Goal: Task Accomplishment & Management: Manage account settings

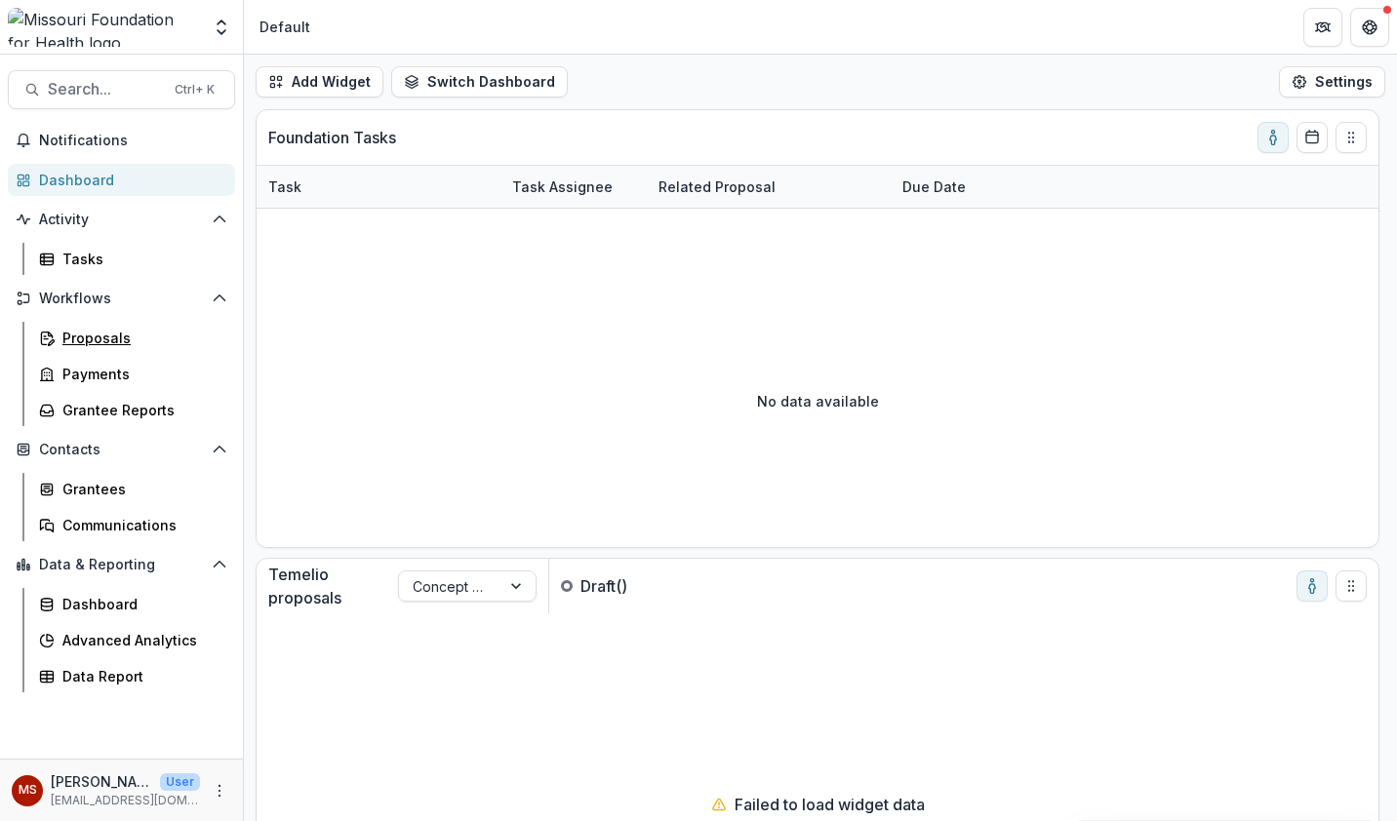
click at [136, 332] on div "Proposals" at bounding box center [140, 338] width 157 height 20
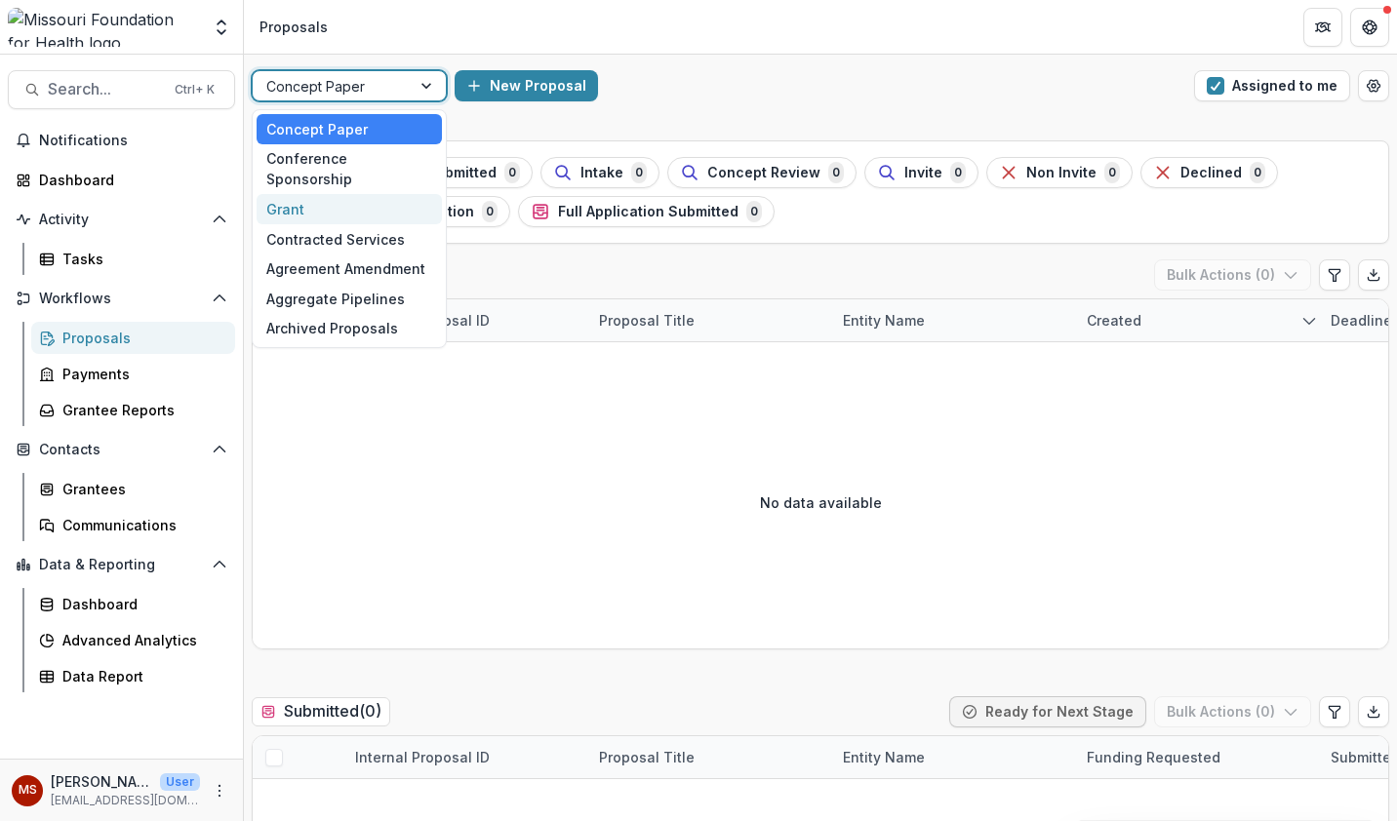
click at [376, 194] on div "Grant" at bounding box center [348, 209] width 185 height 30
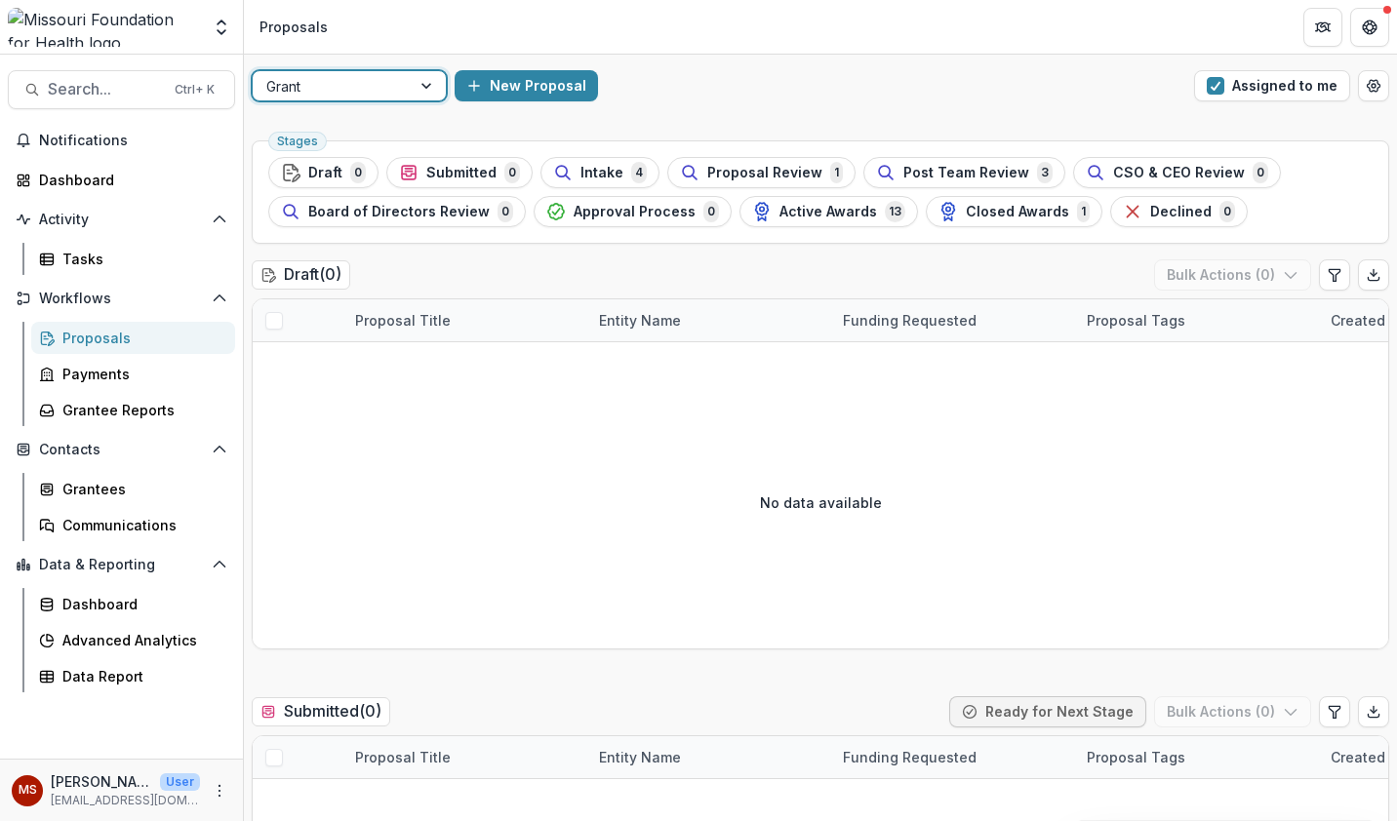
click at [1250, 94] on button "Assigned to me" at bounding box center [1272, 85] width 156 height 31
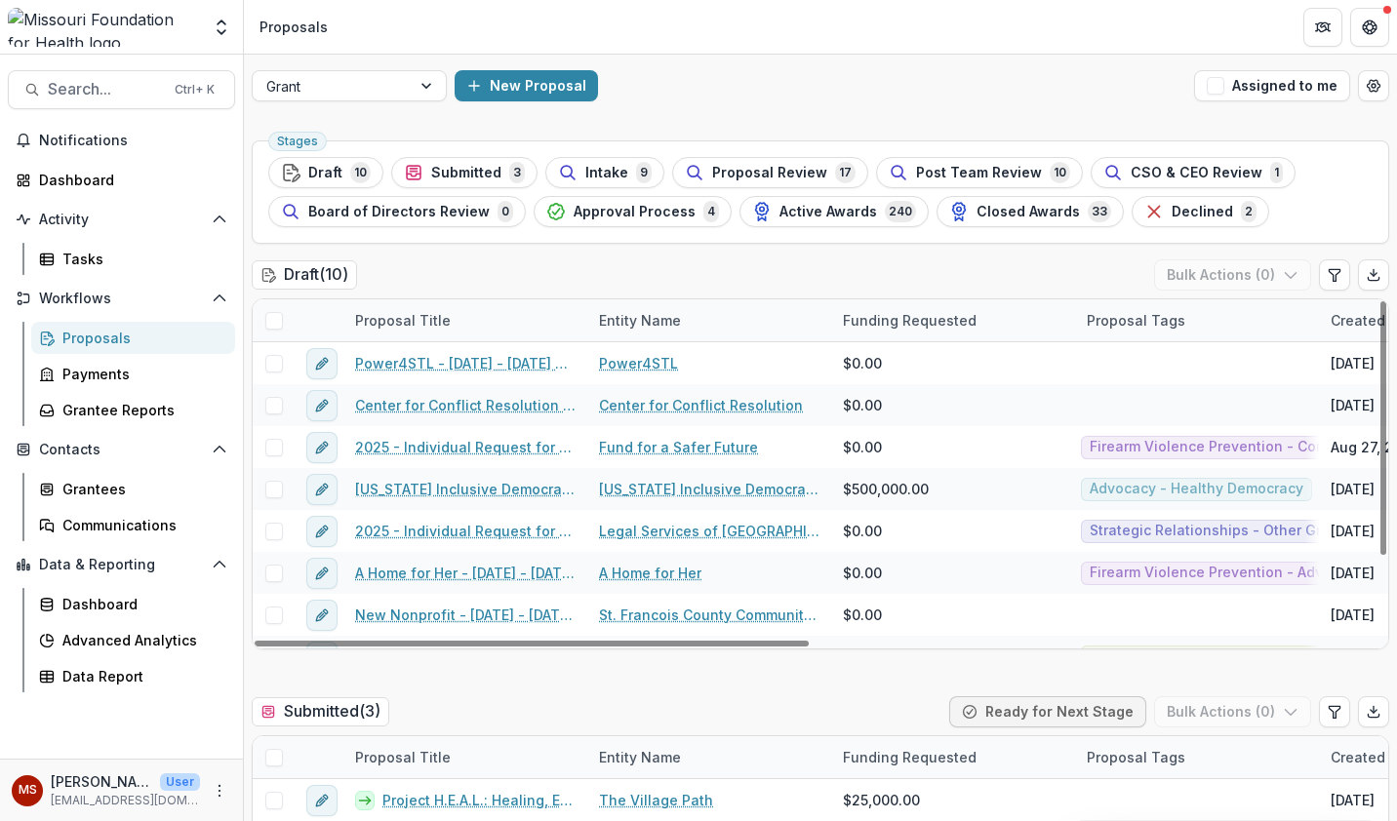
scroll to position [113, 0]
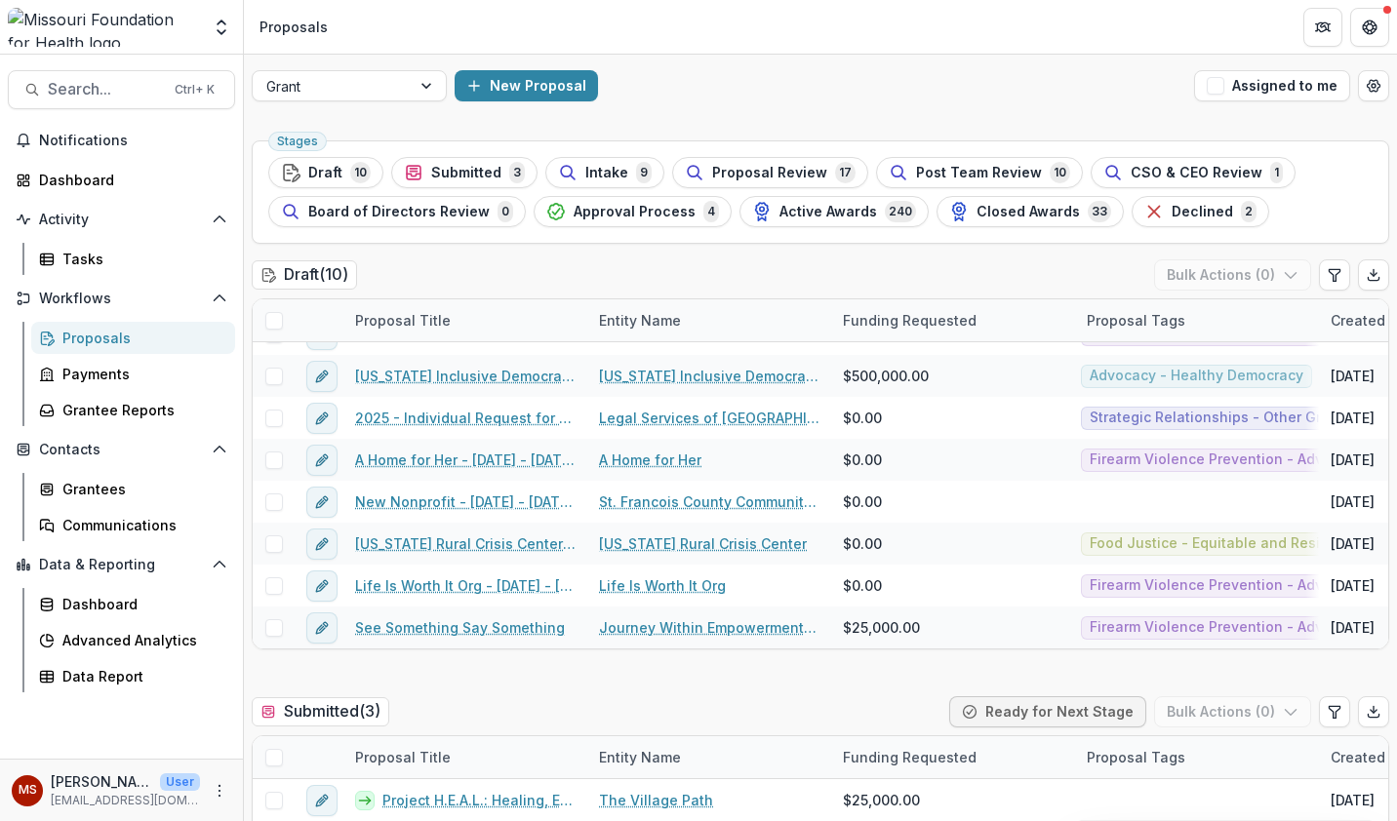
click at [618, 214] on span "Approval Process" at bounding box center [634, 212] width 122 height 17
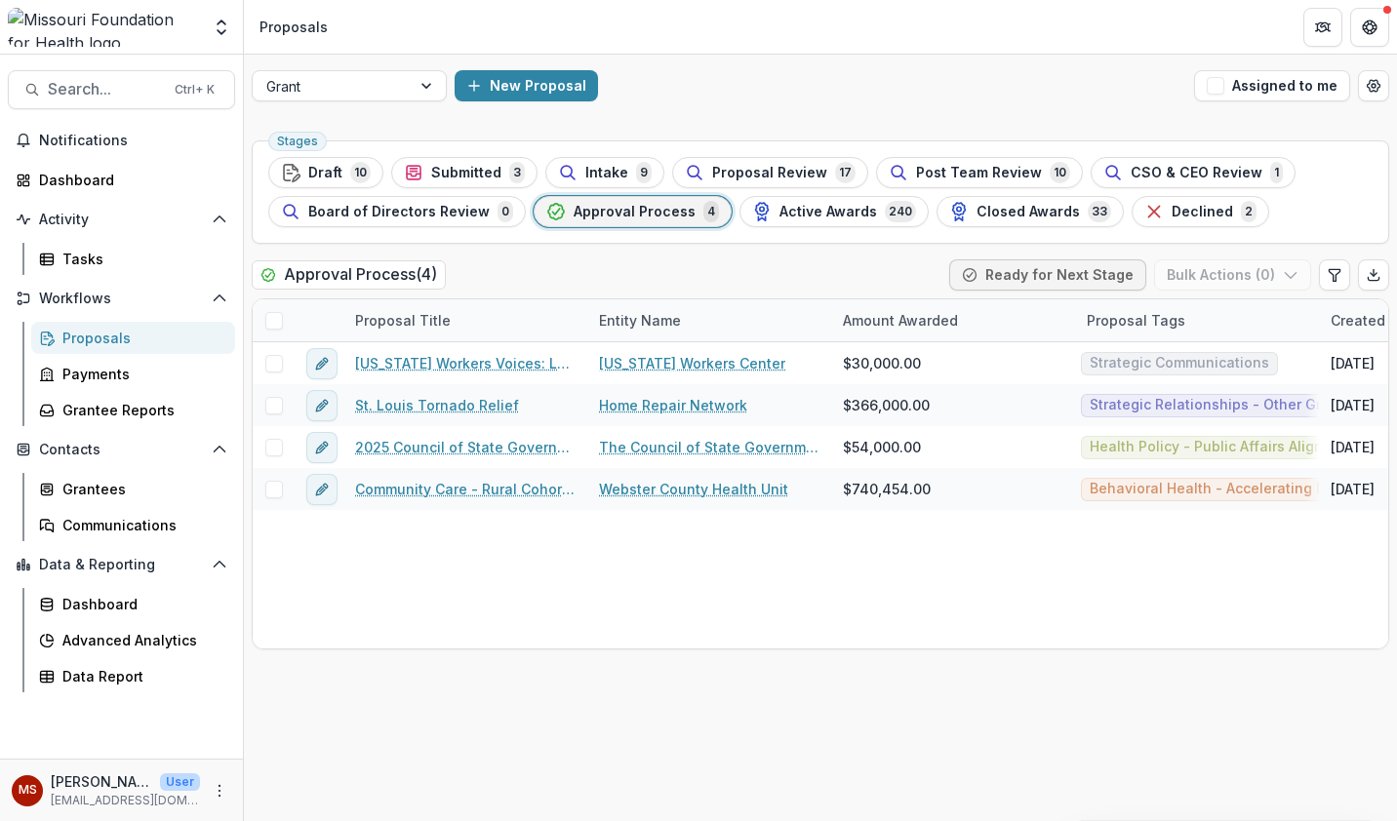
click at [469, 179] on span "Submitted" at bounding box center [466, 173] width 70 height 17
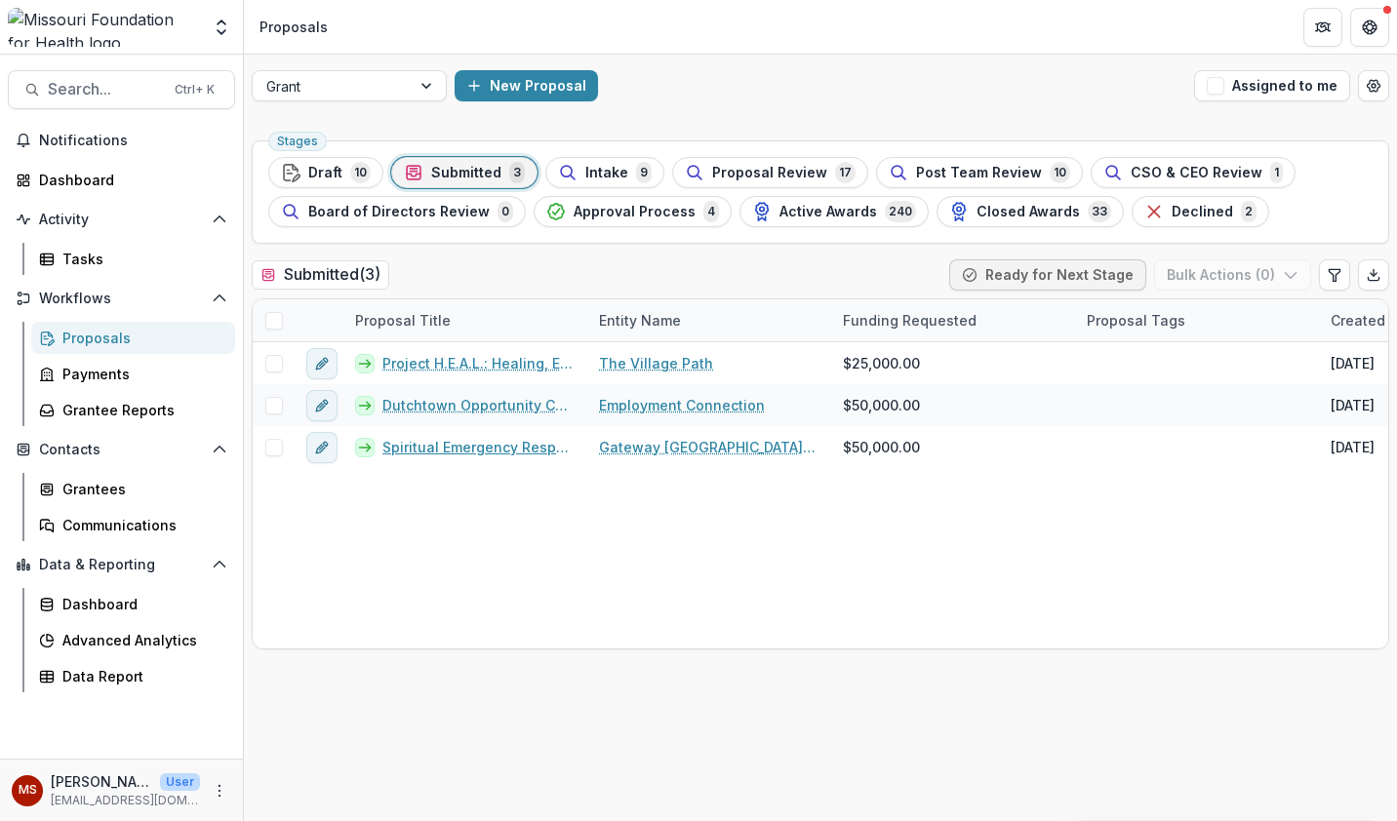
click at [503, 453] on link "Spiritual Emergency Response Network (SERN)" at bounding box center [478, 447] width 193 height 20
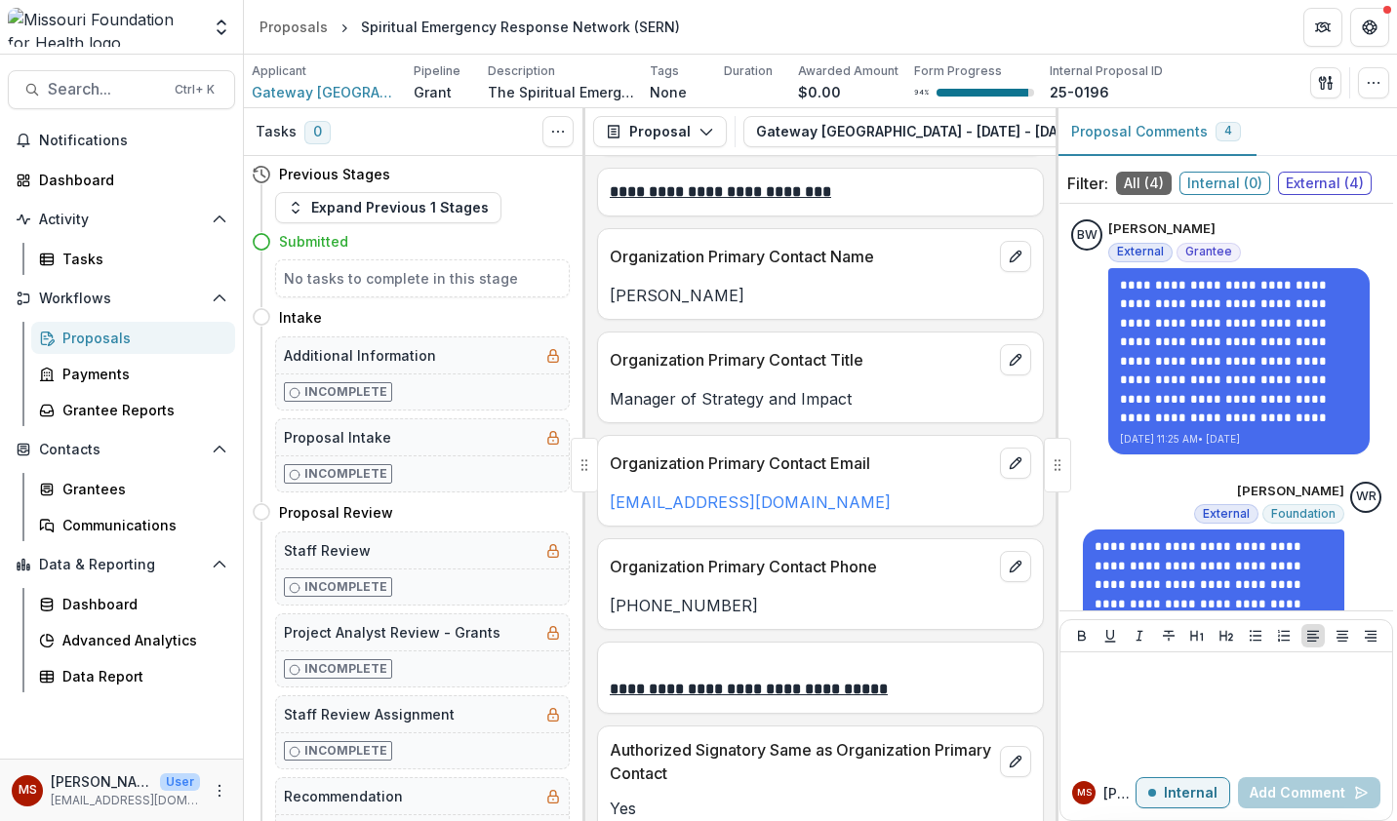
scroll to position [3089, 0]
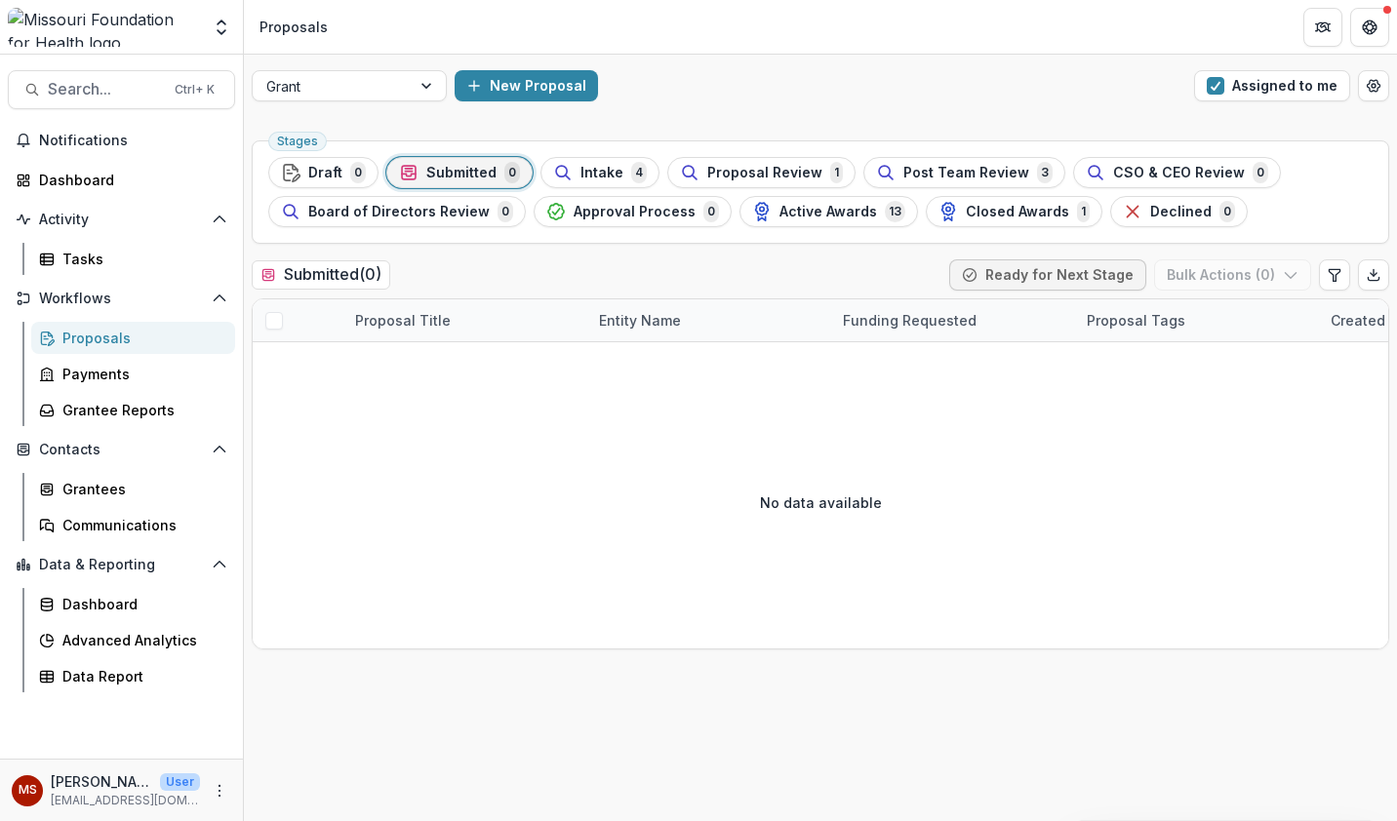
click at [1258, 91] on button "Assigned to me" at bounding box center [1272, 85] width 156 height 31
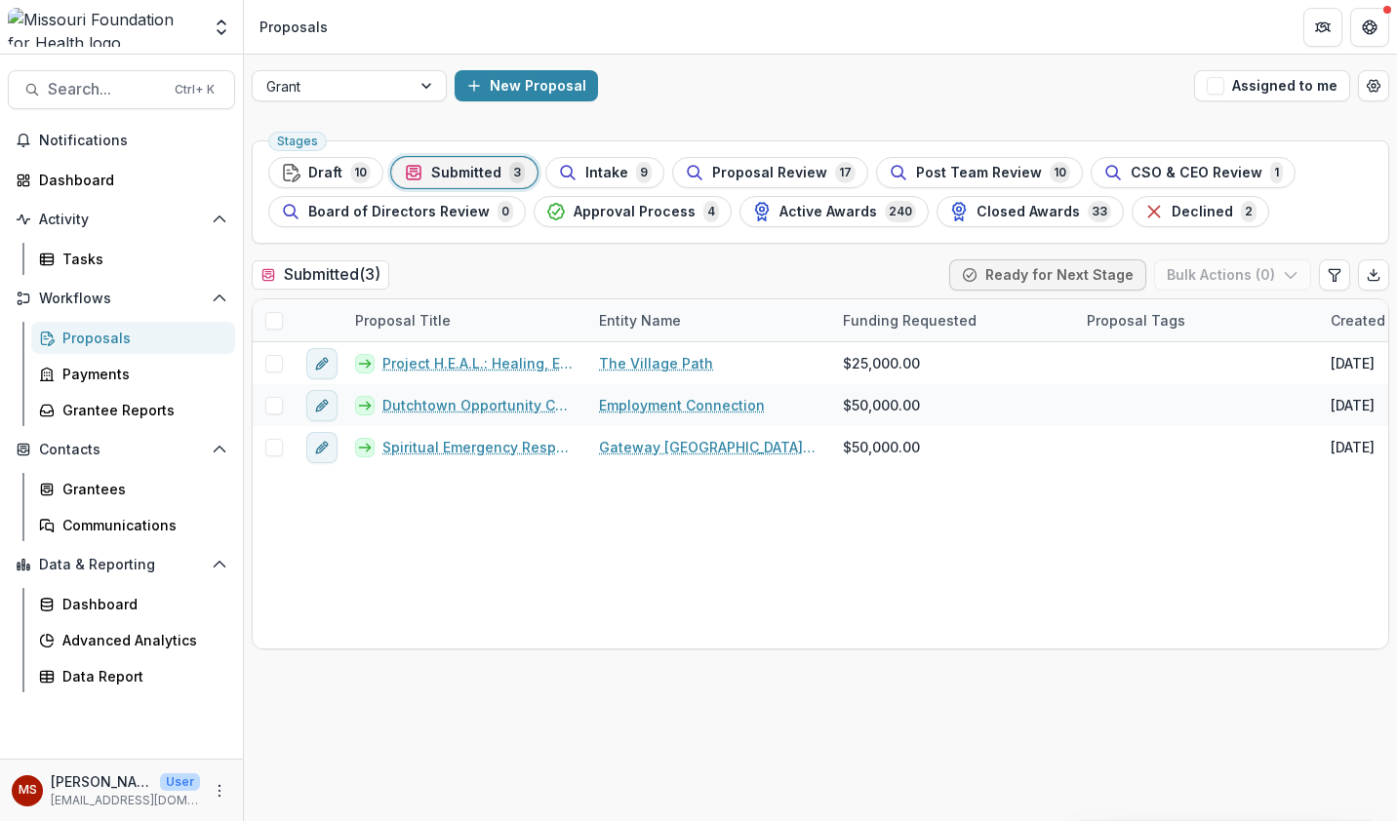
click at [606, 173] on span "Intake" at bounding box center [606, 173] width 43 height 17
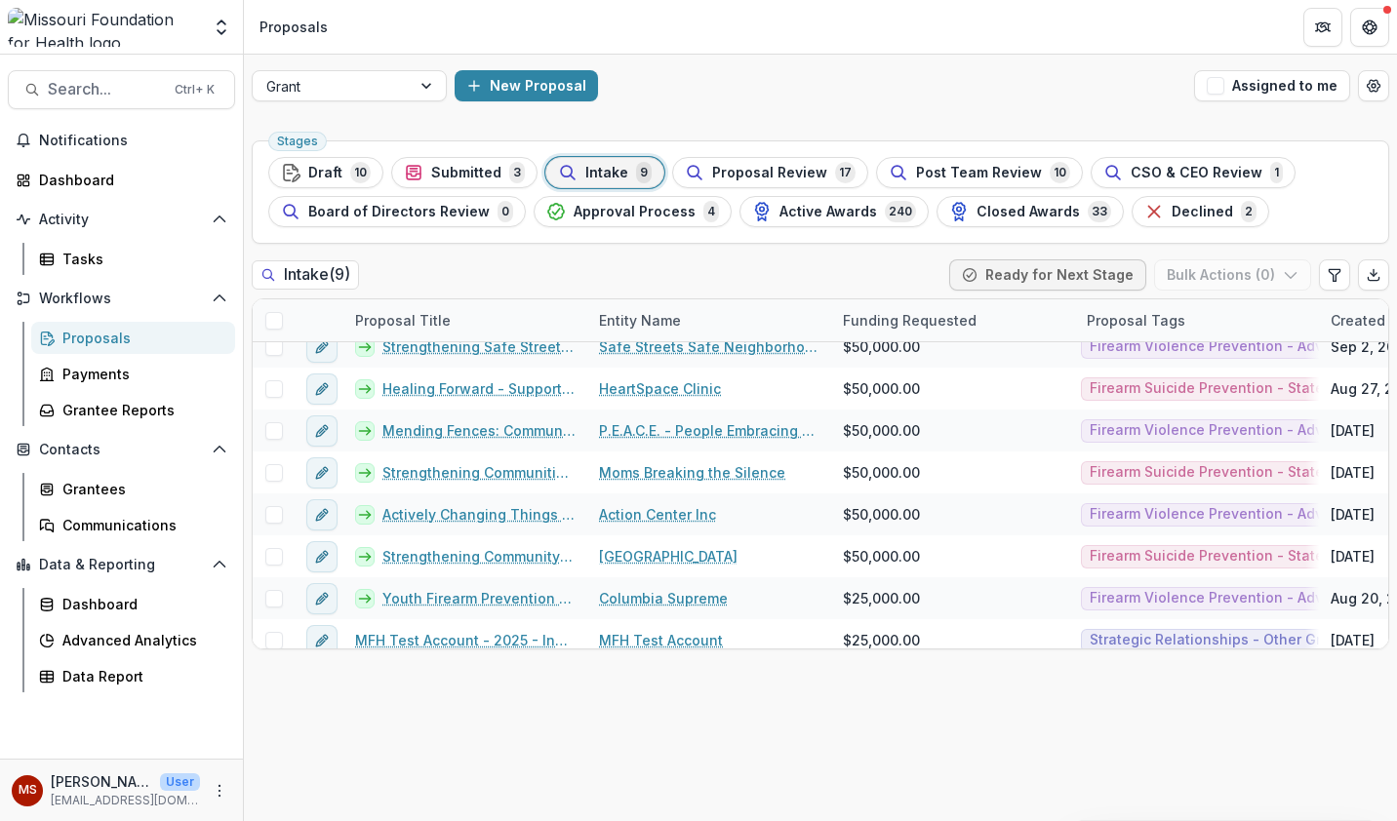
scroll to position [71, 0]
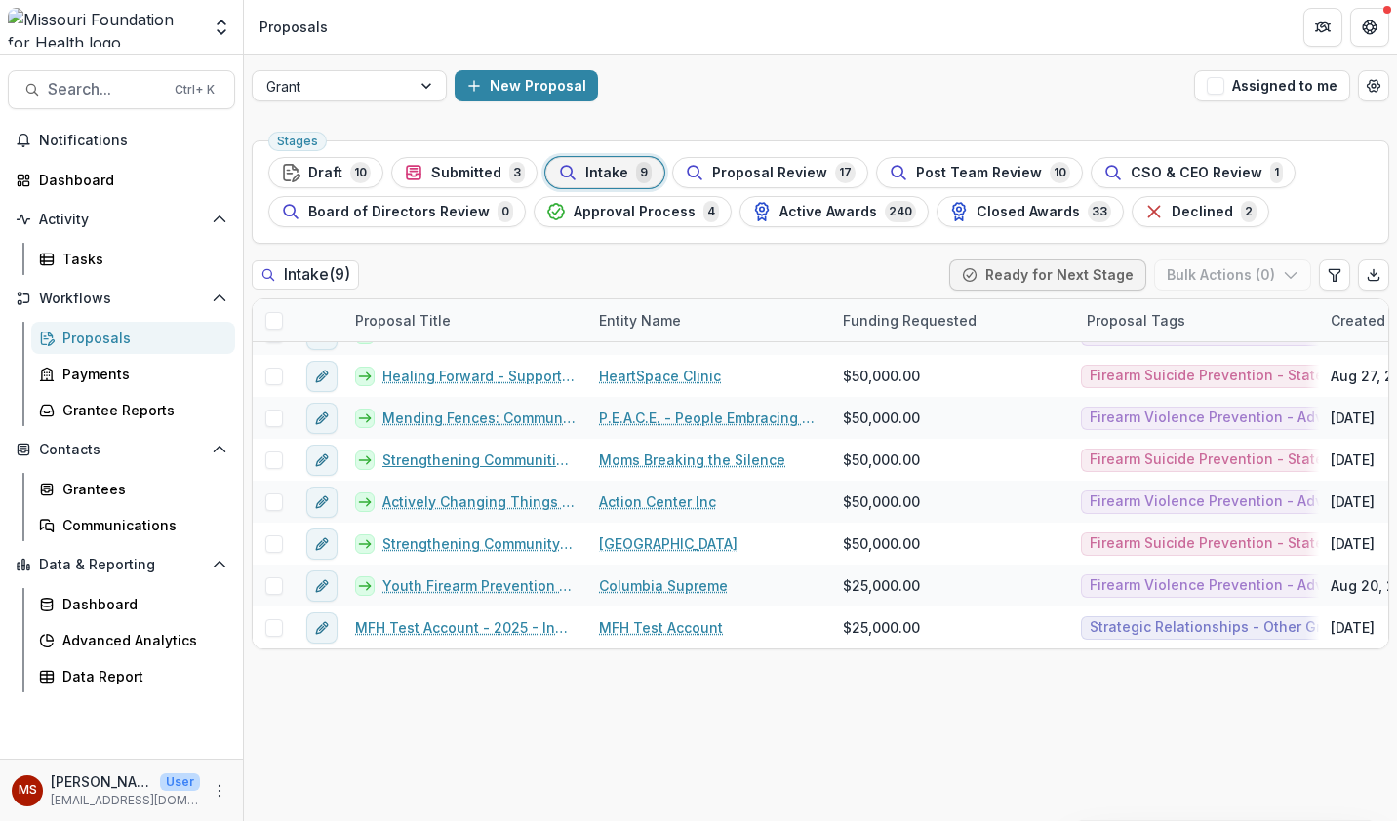
click at [522, 463] on link "Strengthening Communities Through Firearm Suicide Prevention" at bounding box center [478, 460] width 193 height 20
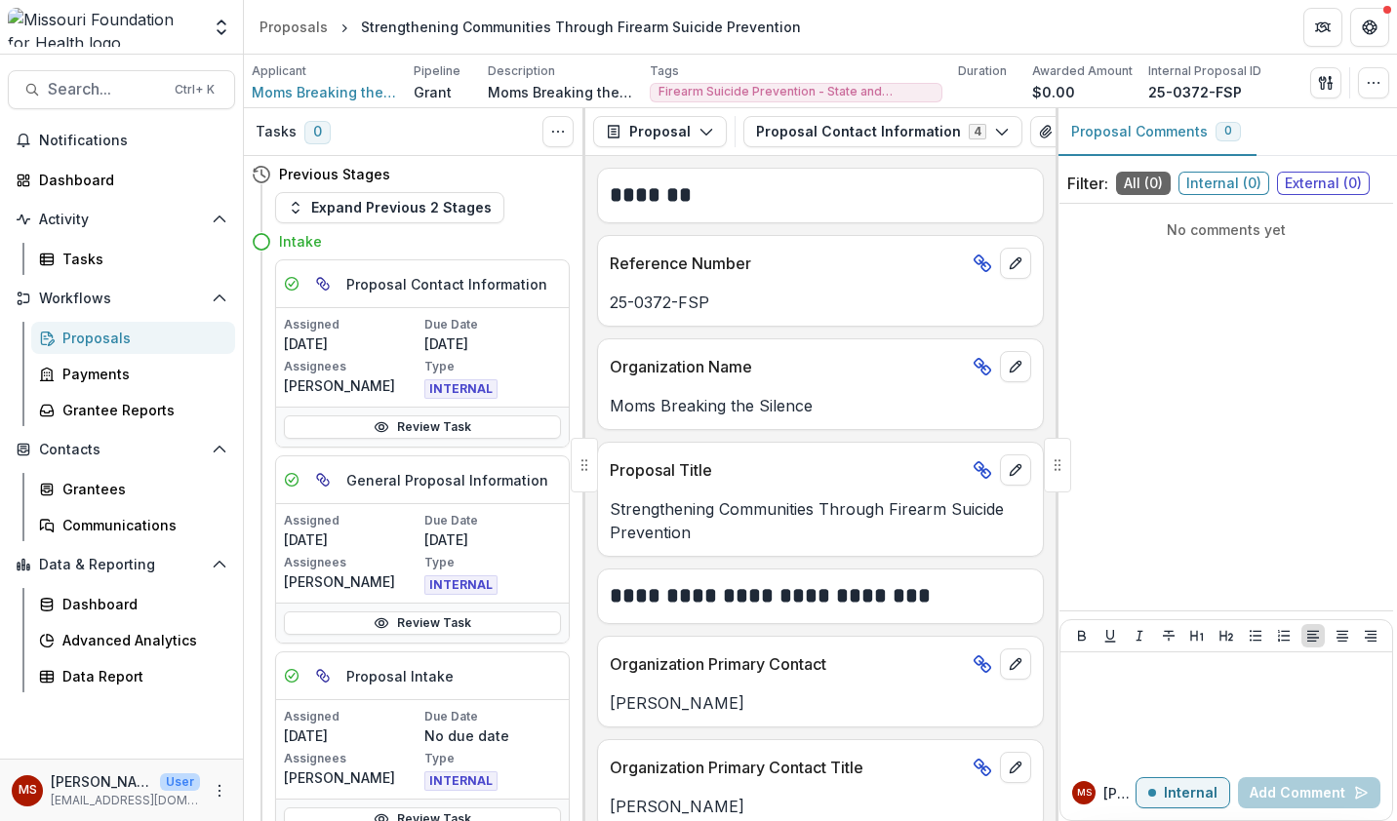
click at [941, 133] on button "Proposal Contact Information 4" at bounding box center [882, 131] width 279 height 31
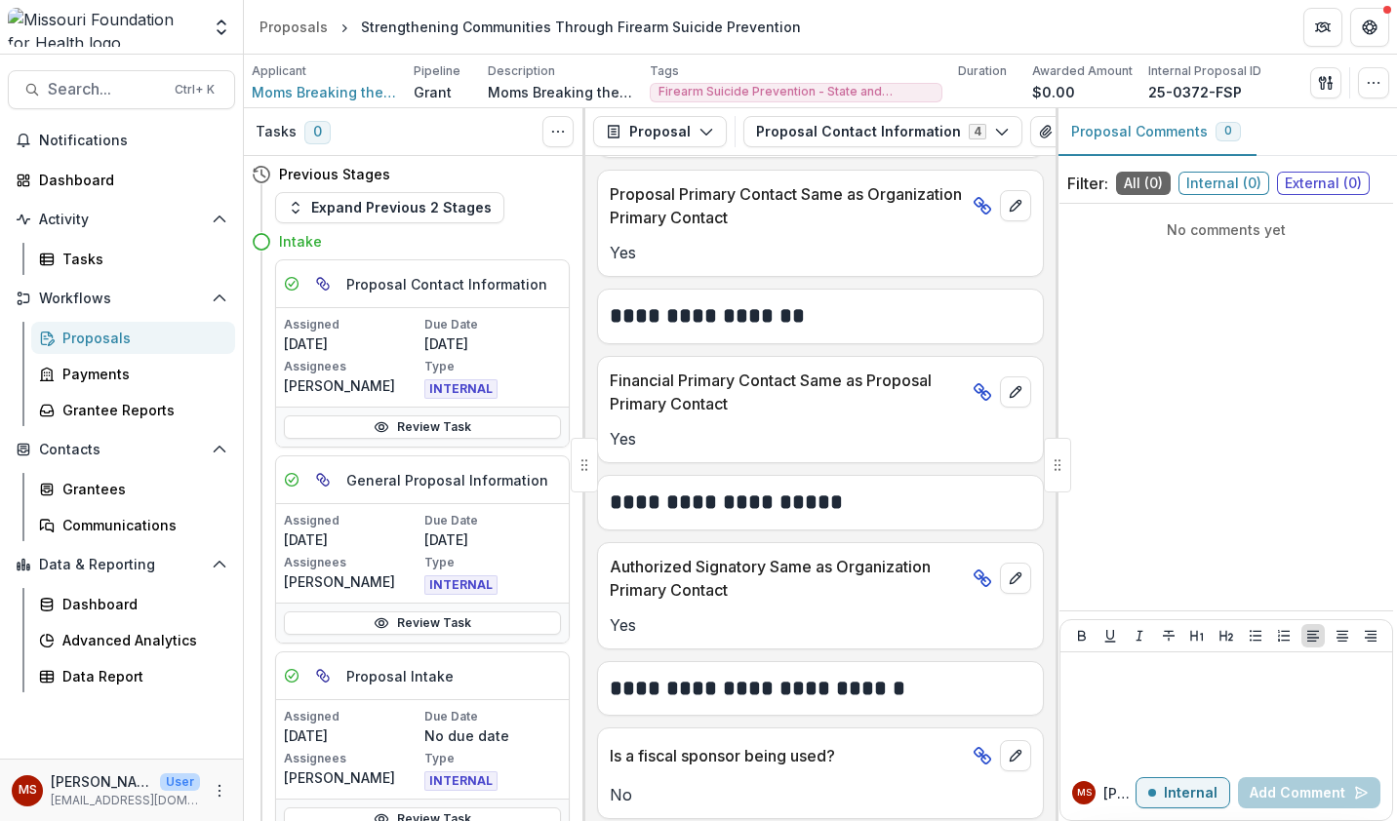
scroll to position [856, 0]
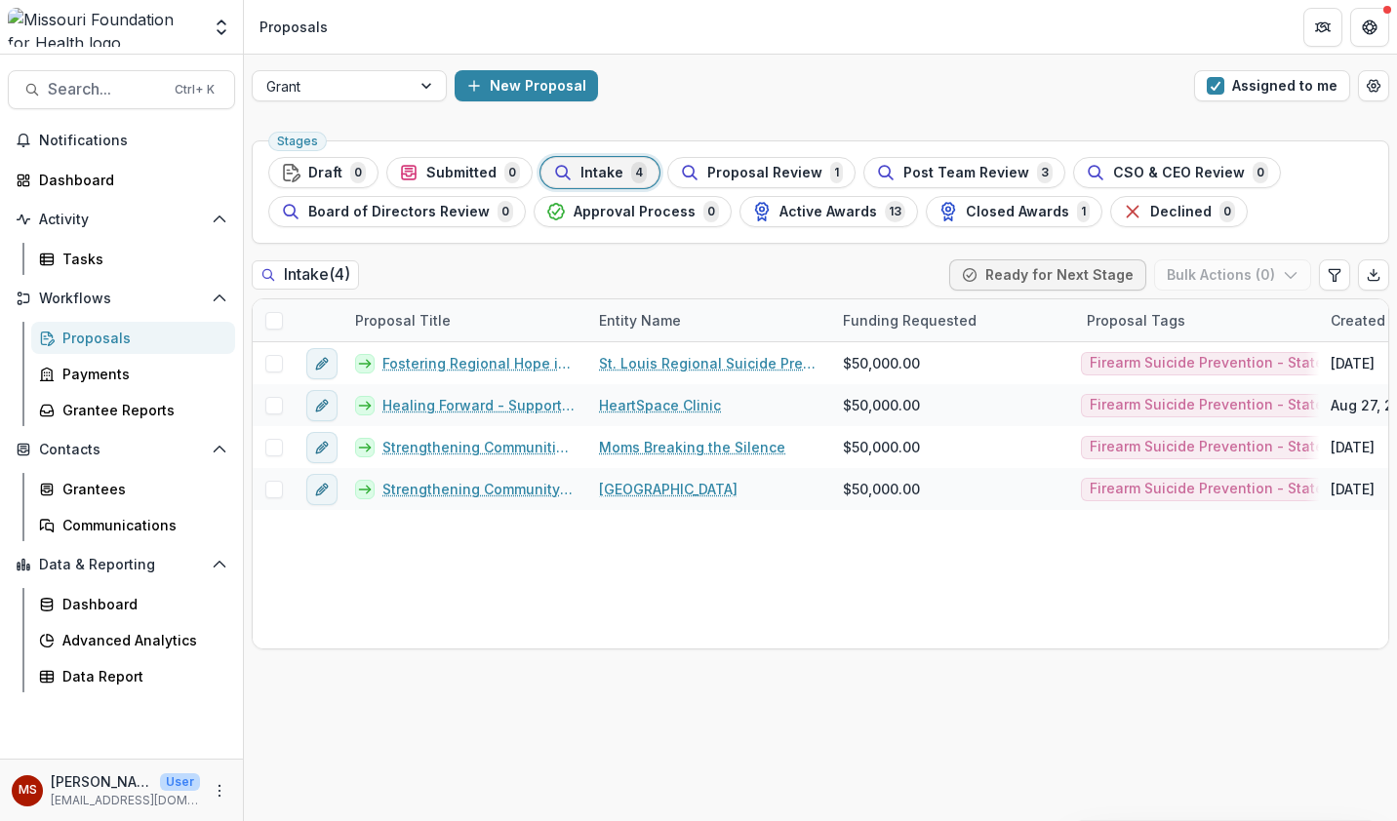
click at [1217, 90] on span "button" at bounding box center [1215, 86] width 18 height 18
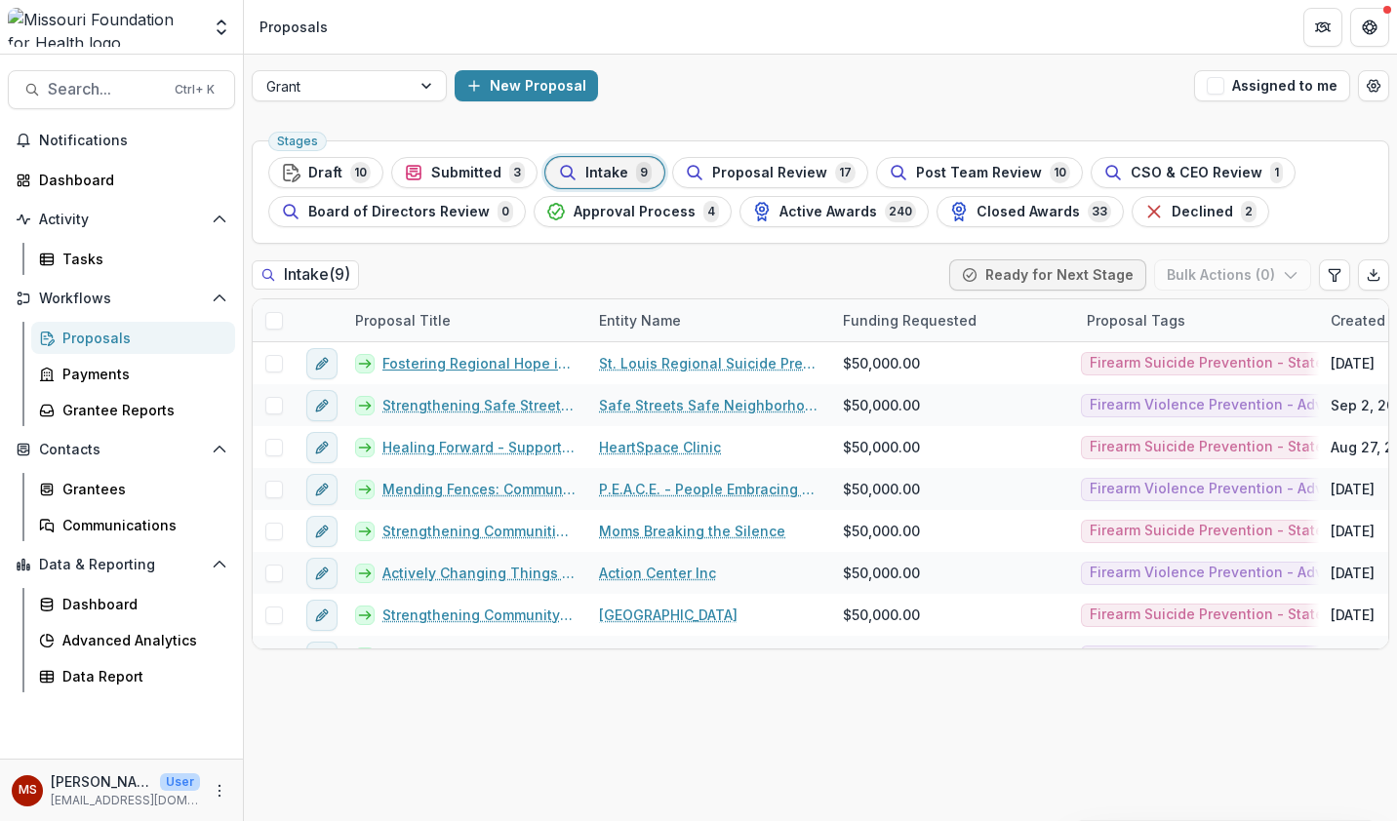
click at [527, 367] on link "Fostering Regional Hope in [GEOGRAPHIC_DATA]" at bounding box center [478, 363] width 193 height 20
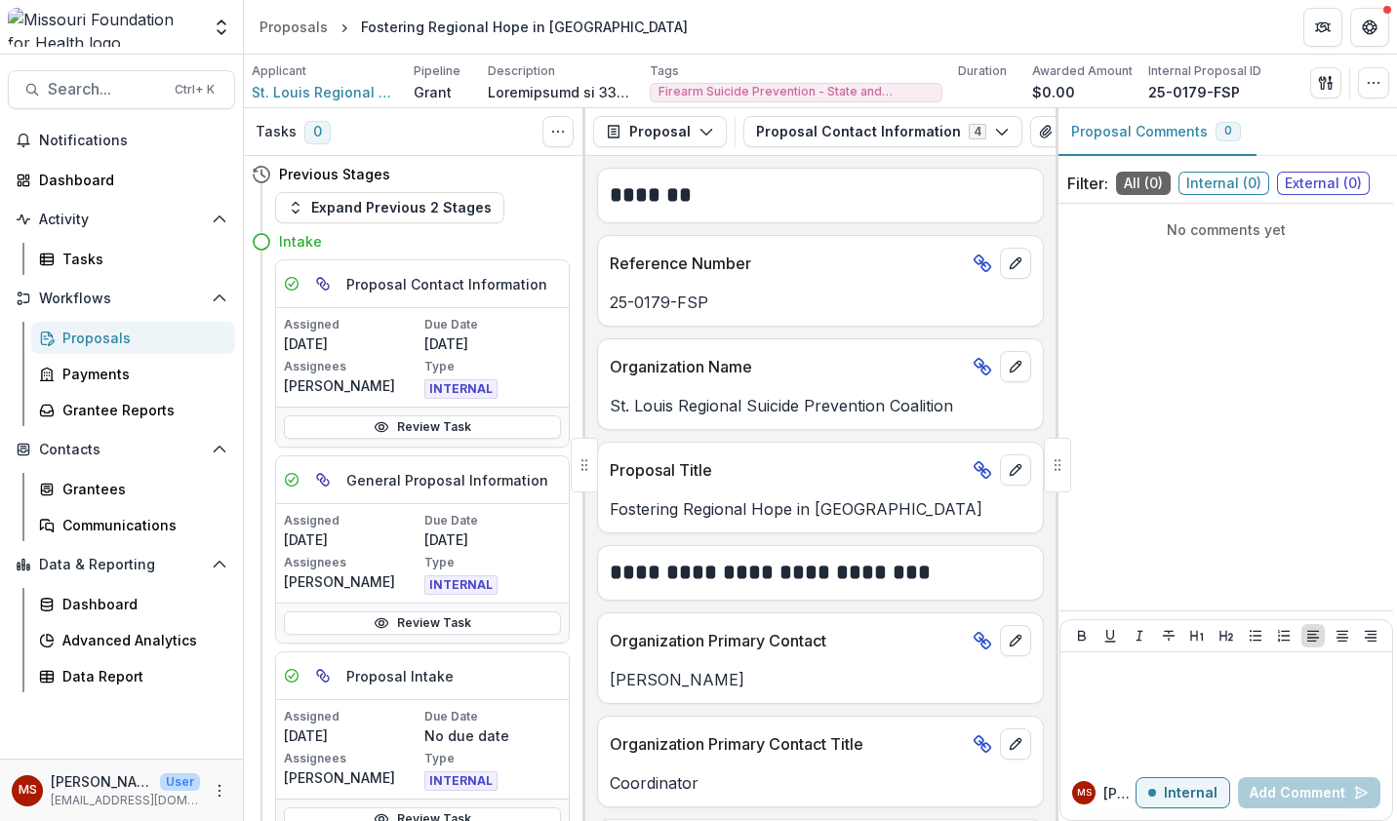
click at [1060, 468] on div at bounding box center [1056, 465] width 27 height 55
click at [1056, 473] on div at bounding box center [1056, 465] width 27 height 55
click at [1066, 476] on div at bounding box center [1056, 465] width 27 height 55
click at [1058, 464] on div at bounding box center [1056, 465] width 27 height 55
click at [1064, 469] on div at bounding box center [1056, 465] width 27 height 55
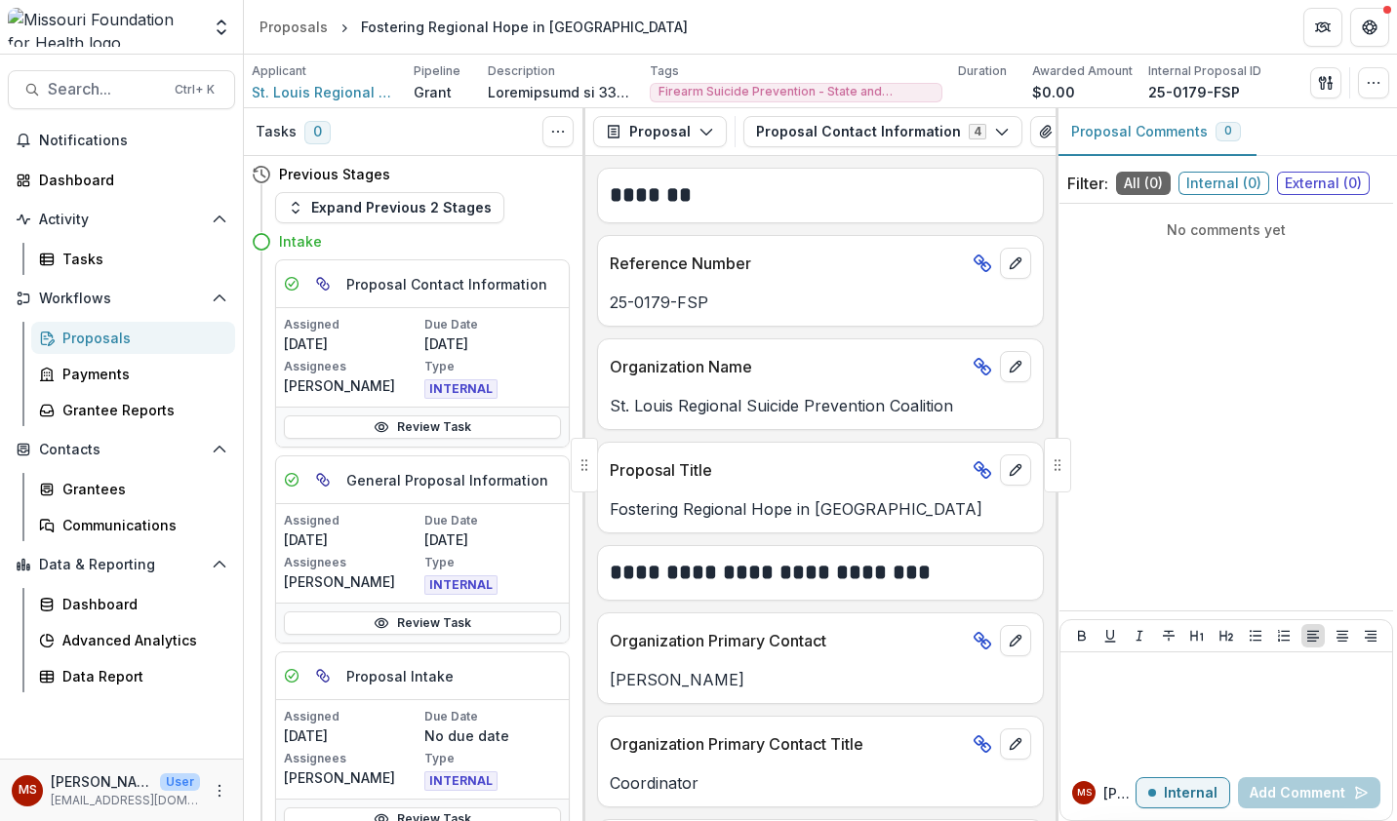
click at [1055, 466] on div at bounding box center [1056, 465] width 27 height 55
click at [1053, 465] on div at bounding box center [1056, 465] width 27 height 55
click at [1043, 135] on icon "PDF view" at bounding box center [1051, 132] width 16 height 16
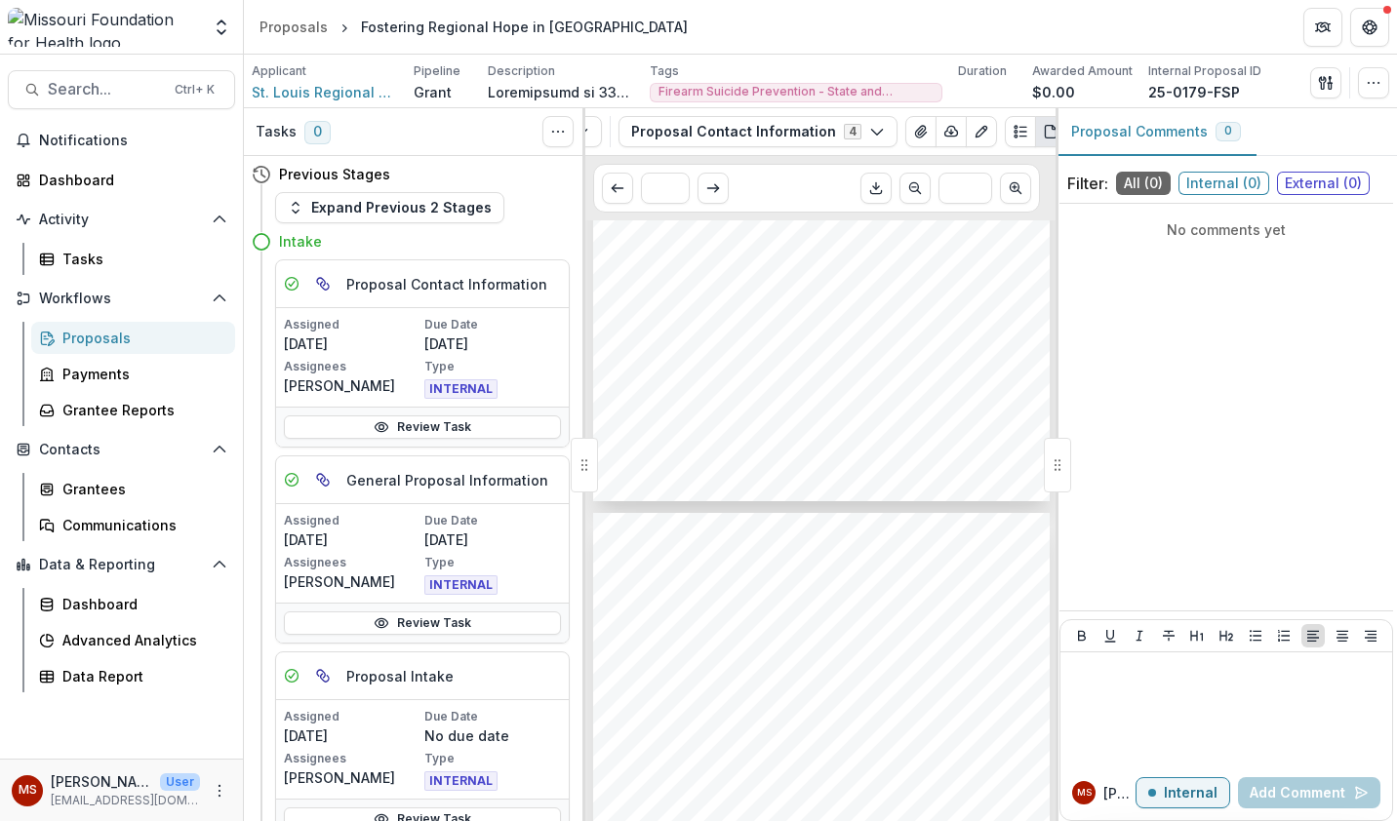
scroll to position [0, 0]
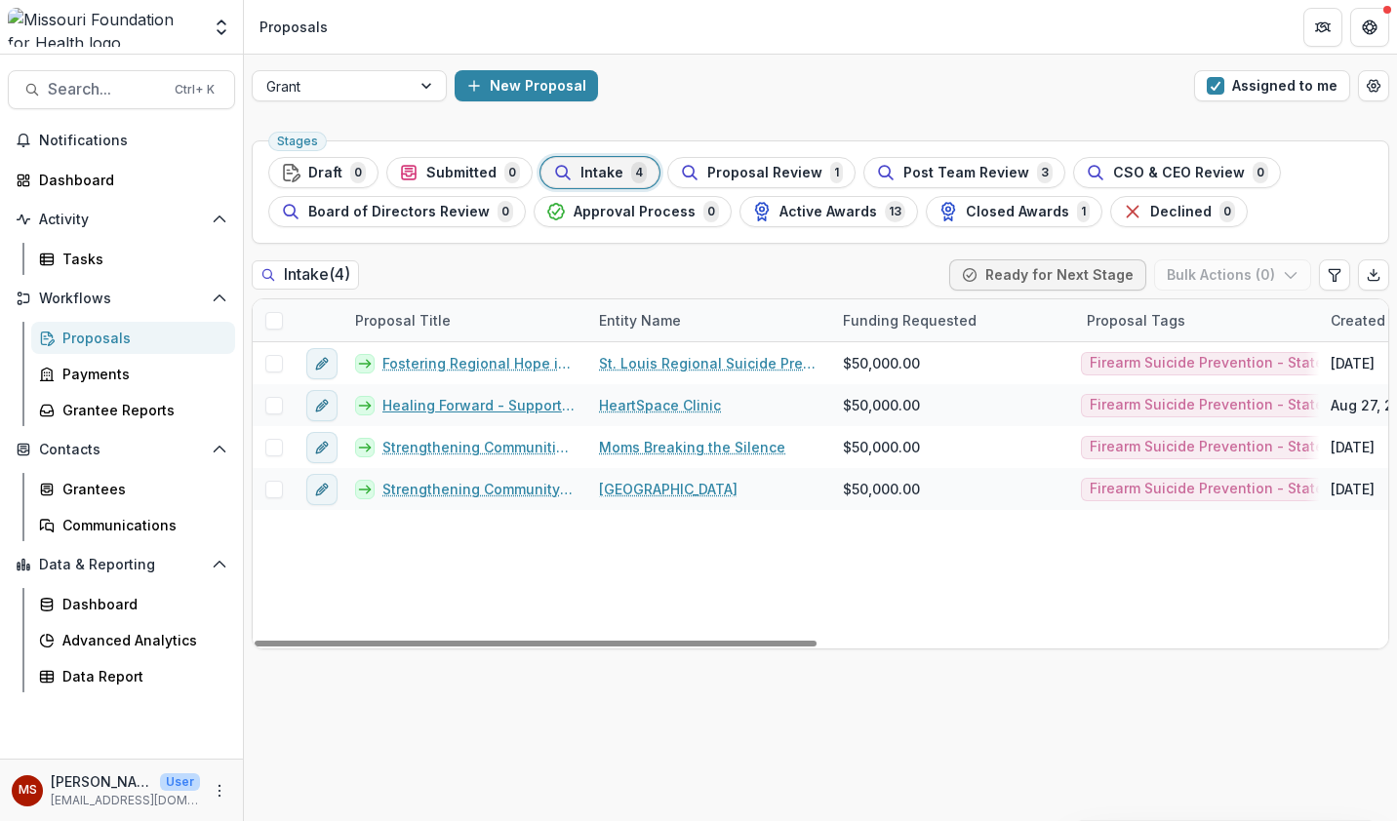
click at [517, 401] on link "Healing Forward - Supporting Homeless Youth and Their Care Team" at bounding box center [478, 405] width 193 height 20
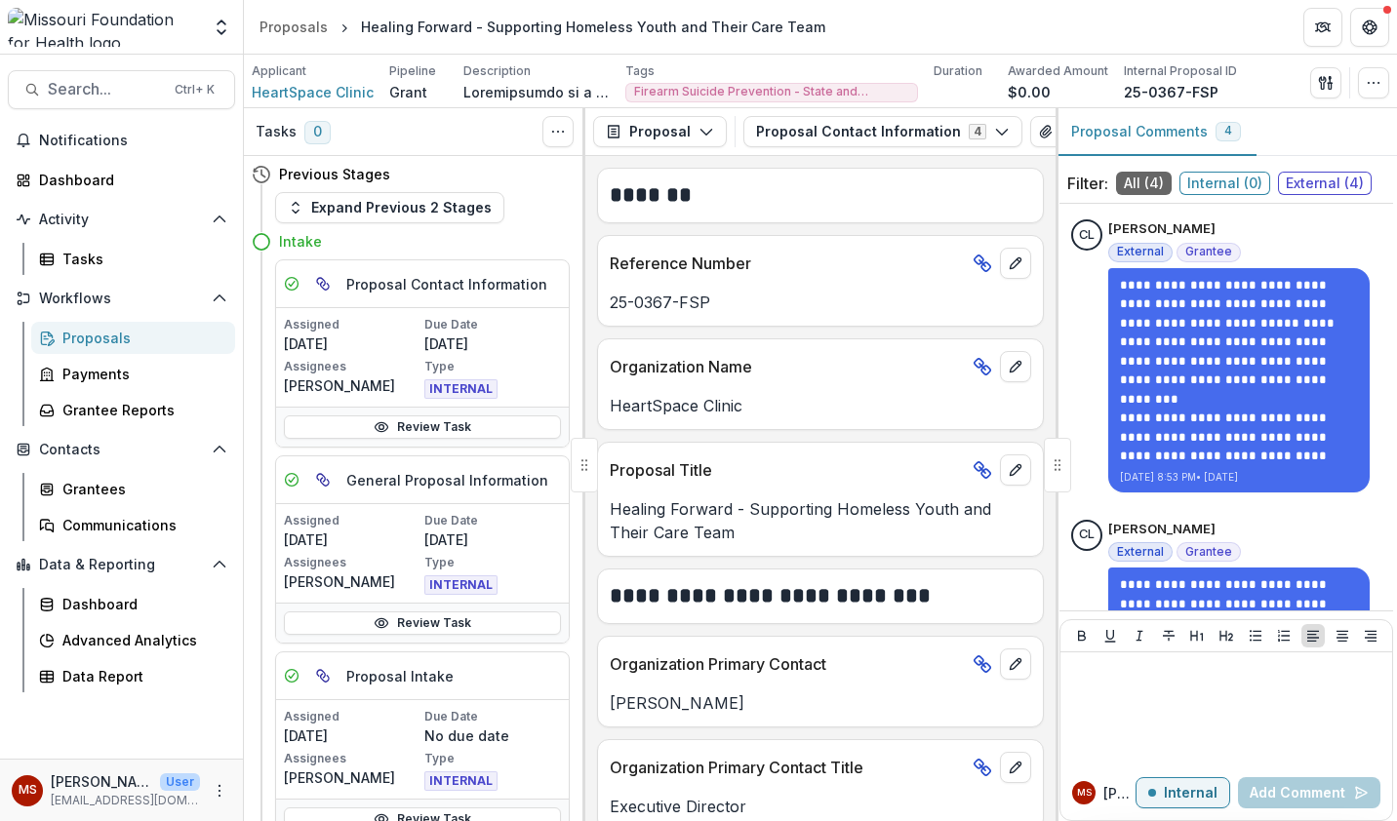
scroll to position [0, 129]
click at [1039, 132] on icon "PDF view" at bounding box center [1047, 132] width 16 height 16
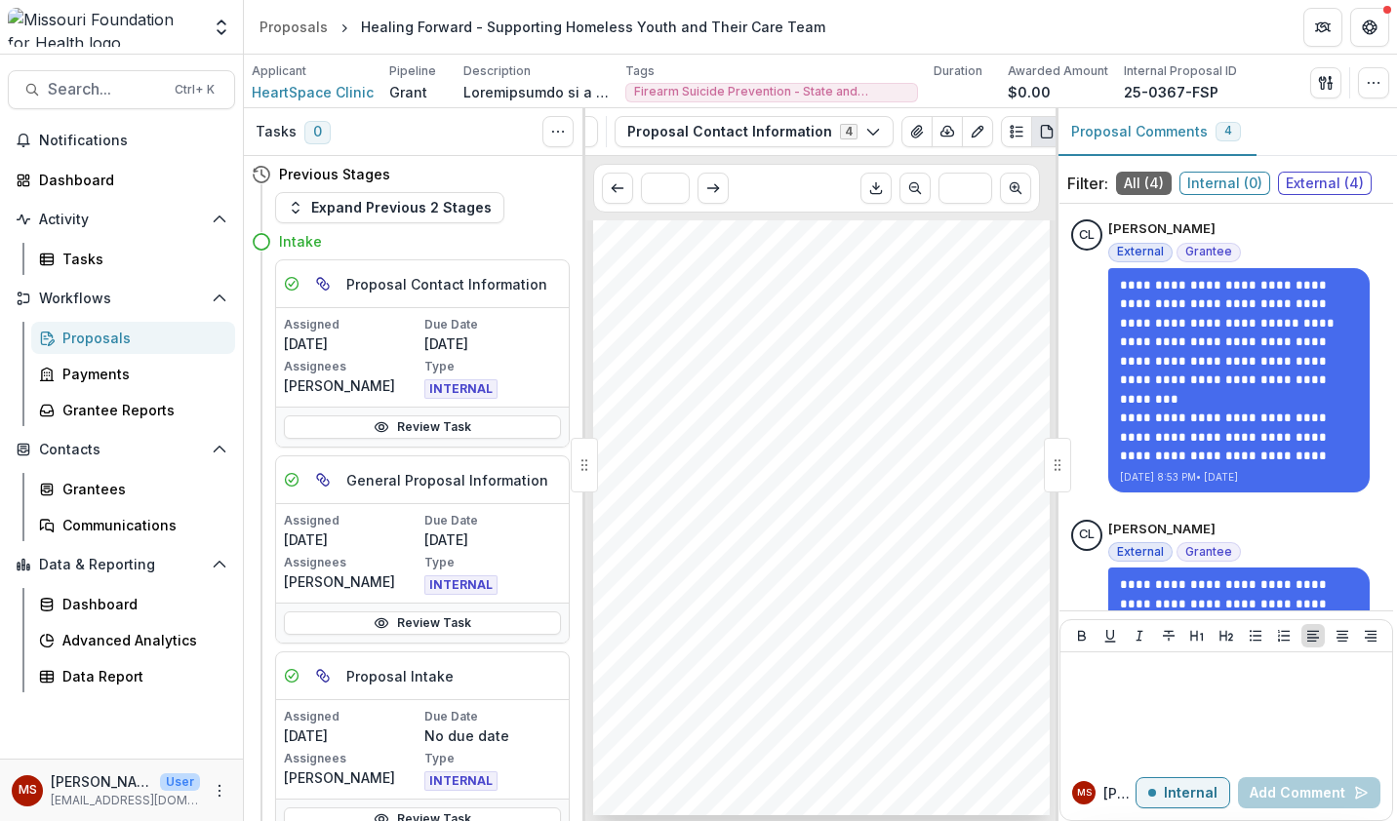
scroll to position [711, 0]
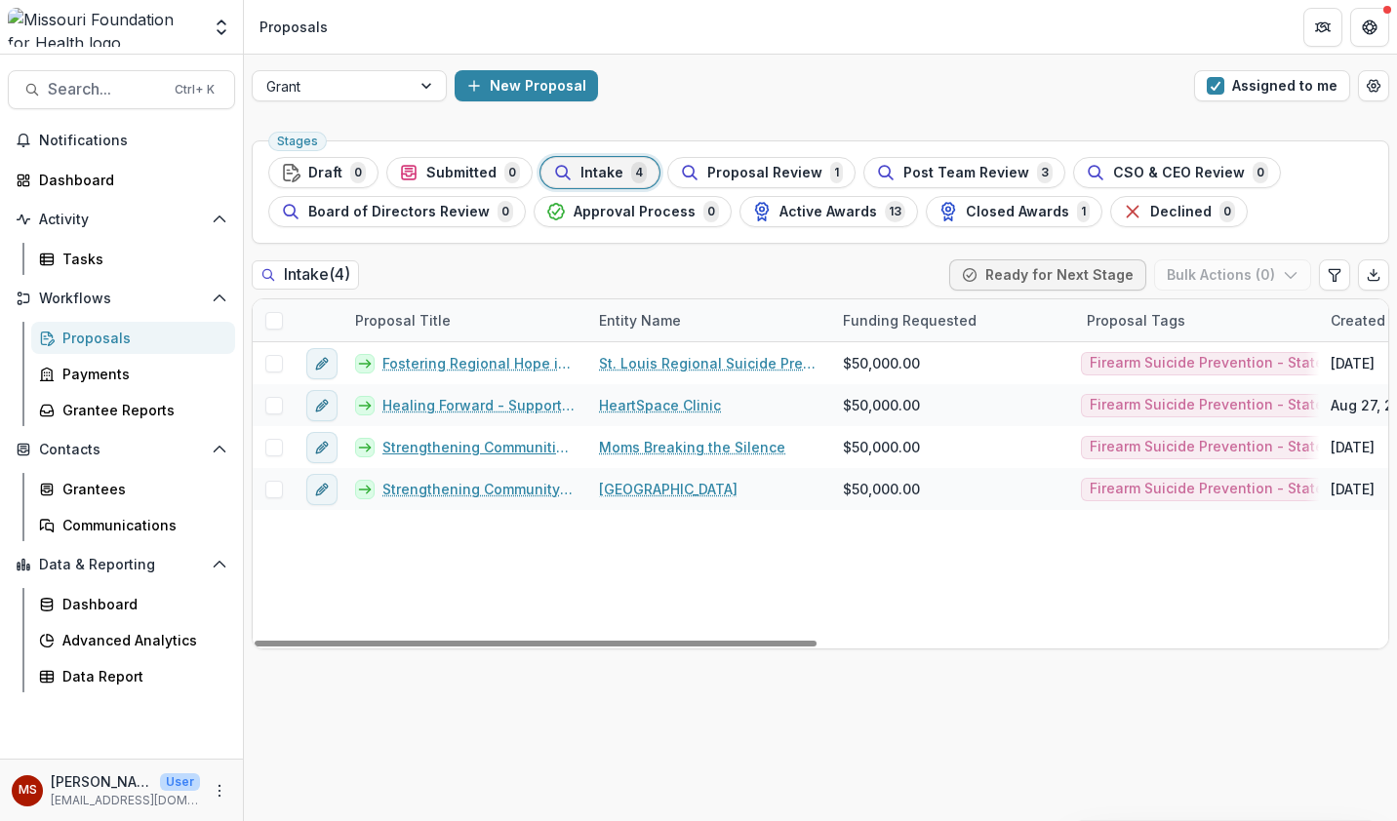
click at [508, 442] on link "Strengthening Communities Through Firearm Suicide Prevention" at bounding box center [478, 447] width 193 height 20
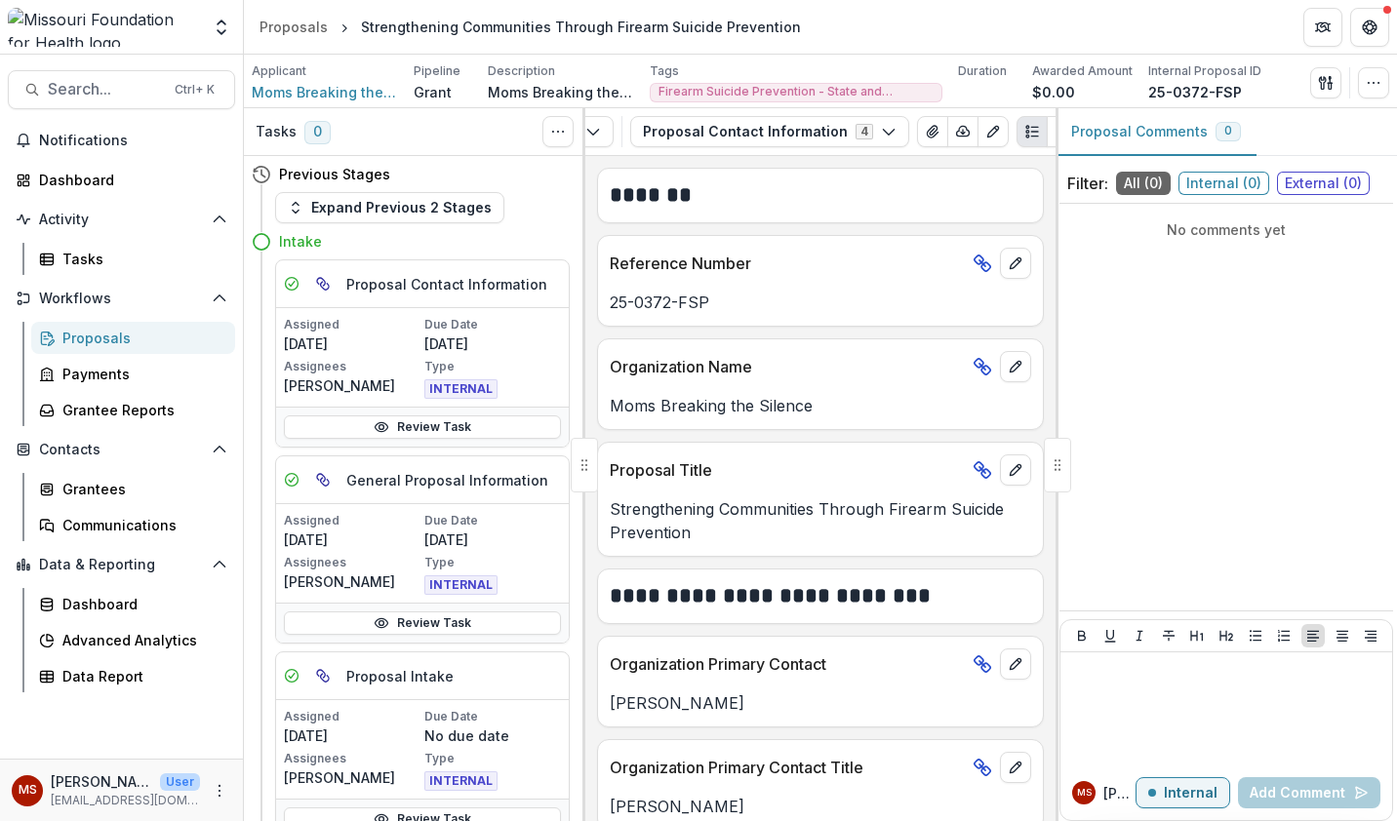
scroll to position [0, 116]
click at [1051, 132] on icon "PDF view" at bounding box center [1059, 132] width 16 height 16
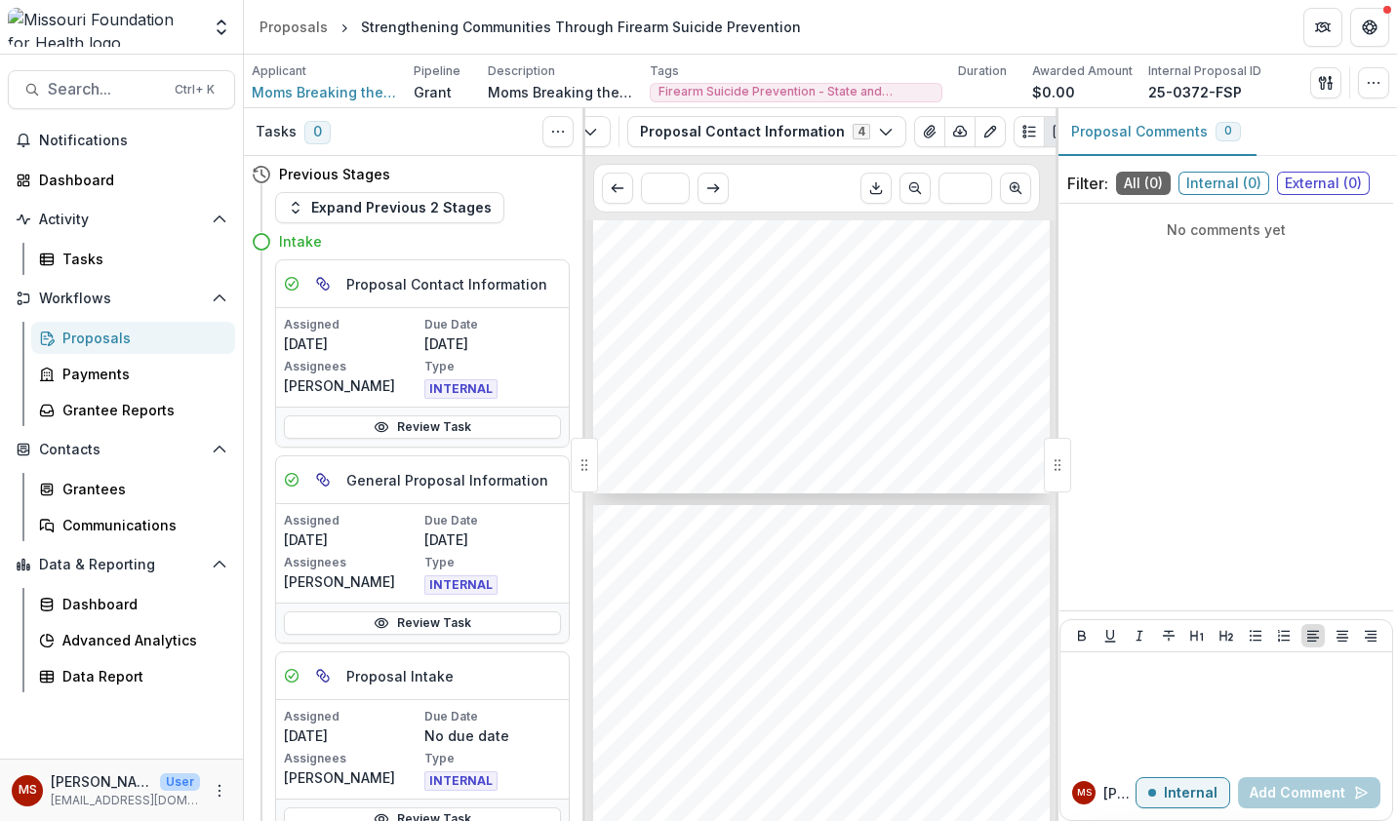
scroll to position [0, 0]
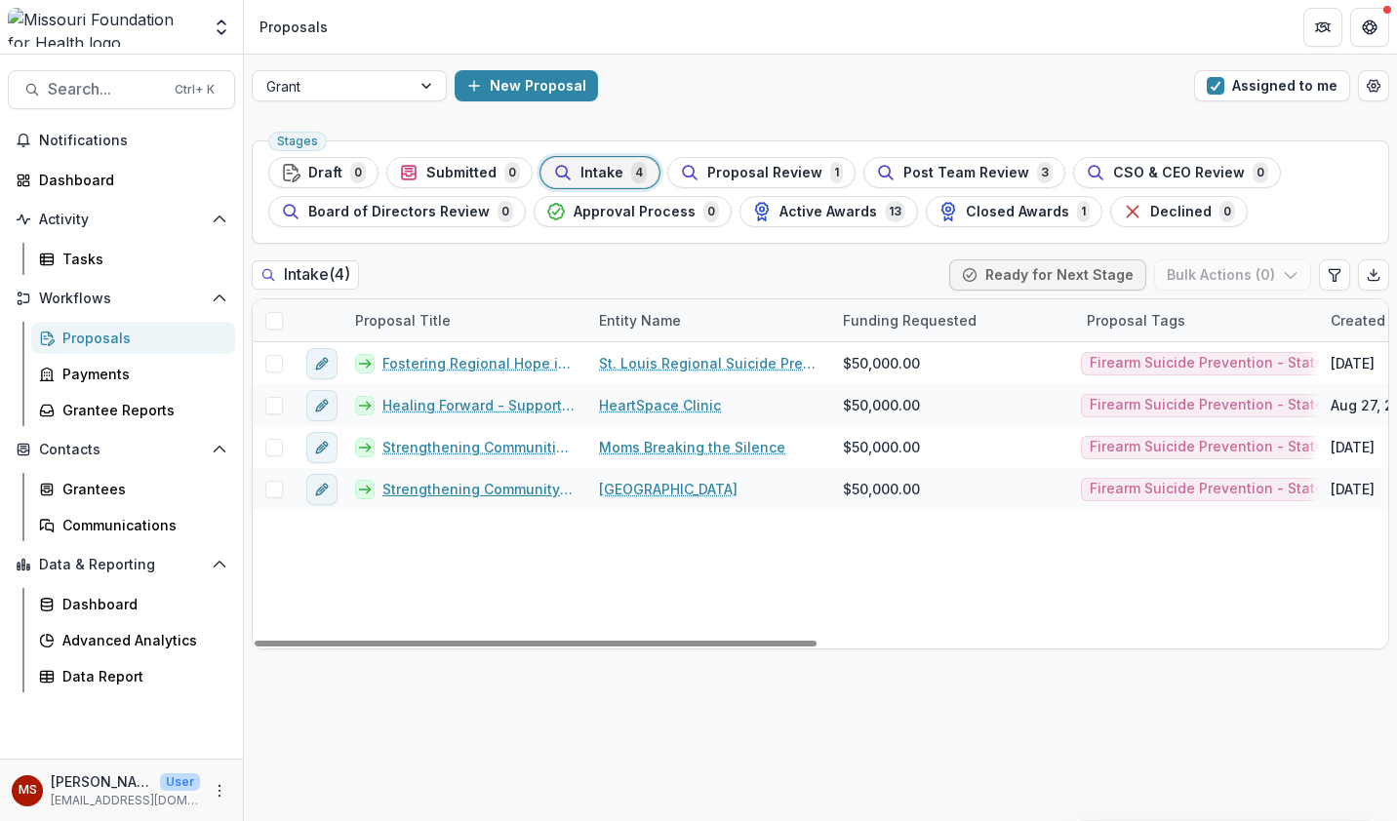
click at [512, 488] on link "Strengthening Community Voices: CASPER Data to Action on Mental Health and Fire…" at bounding box center [478, 489] width 193 height 20
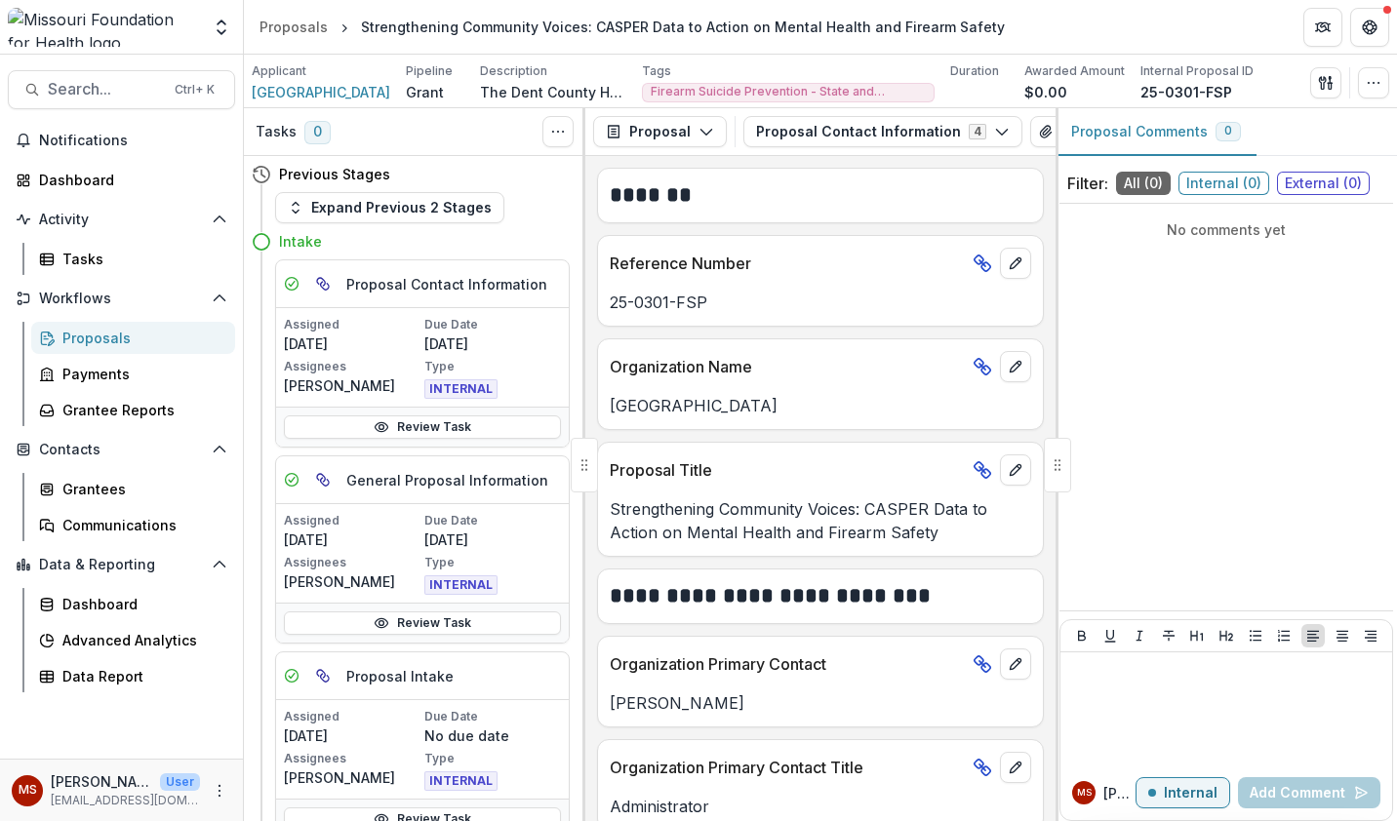
scroll to position [0, 129]
click at [1039, 132] on icon "PDF view" at bounding box center [1047, 132] width 16 height 16
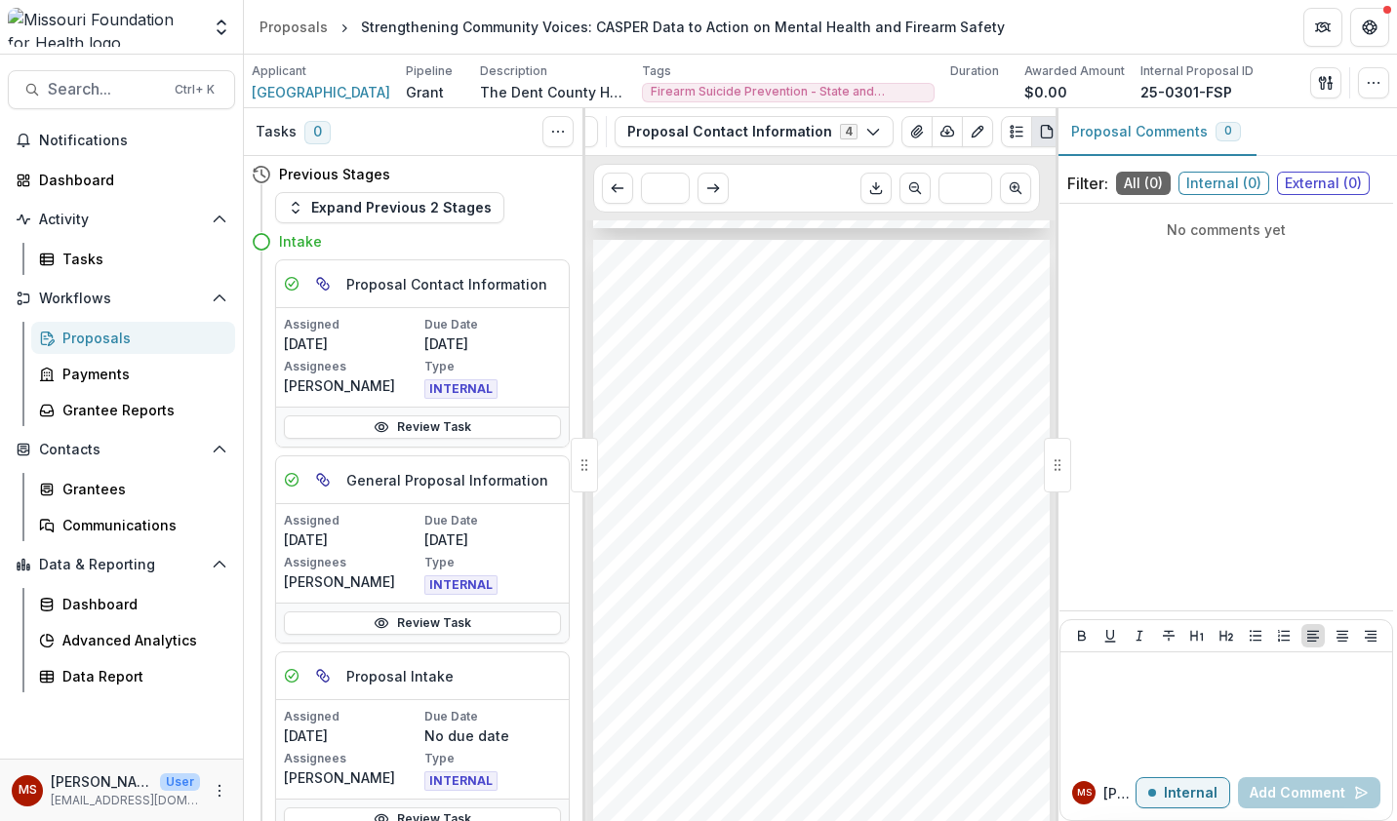
scroll to position [0, 0]
click at [1010, 131] on circle "Plaintext view" at bounding box center [1011, 132] width 3 height 3
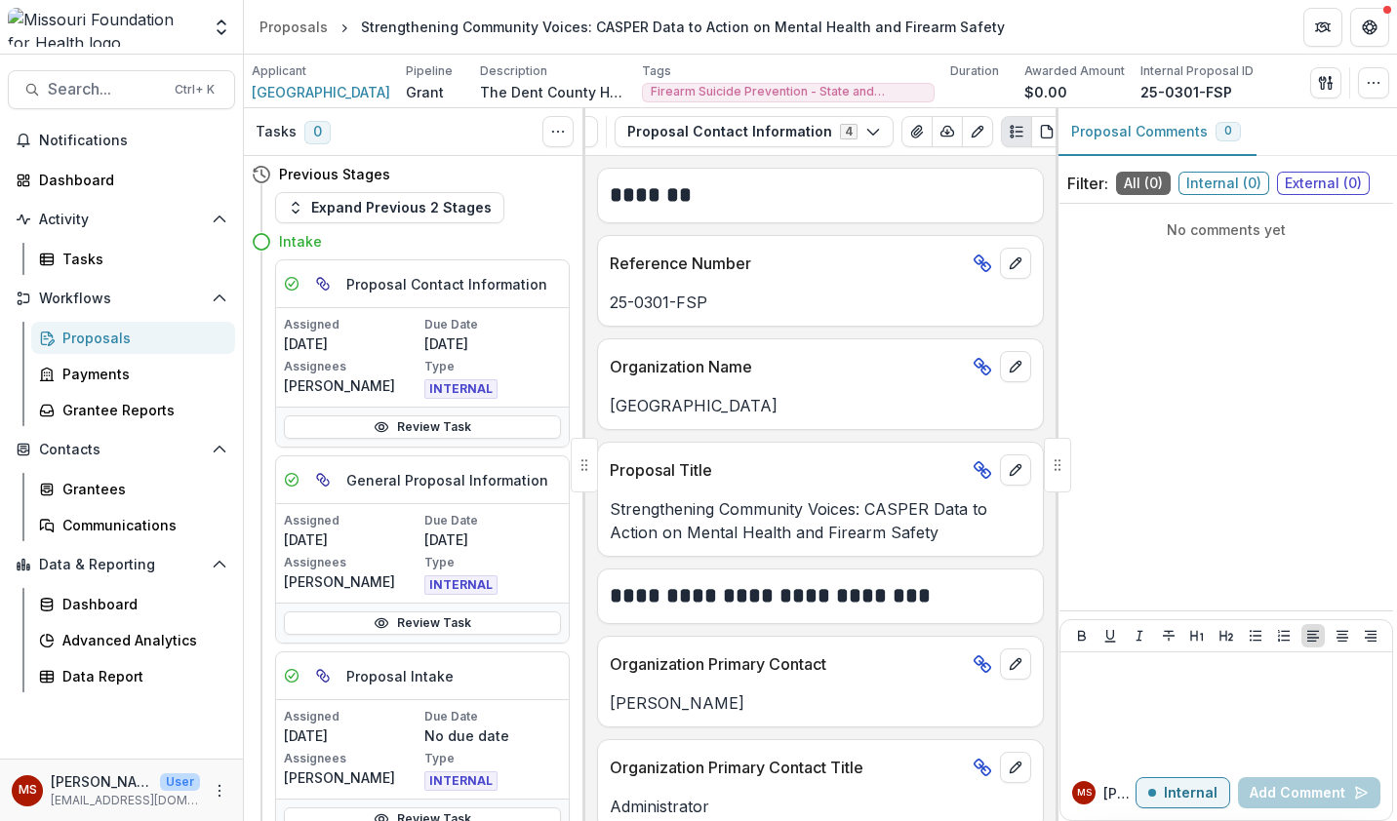
click at [911, 135] on icon "View Attached Files" at bounding box center [916, 132] width 11 height 12
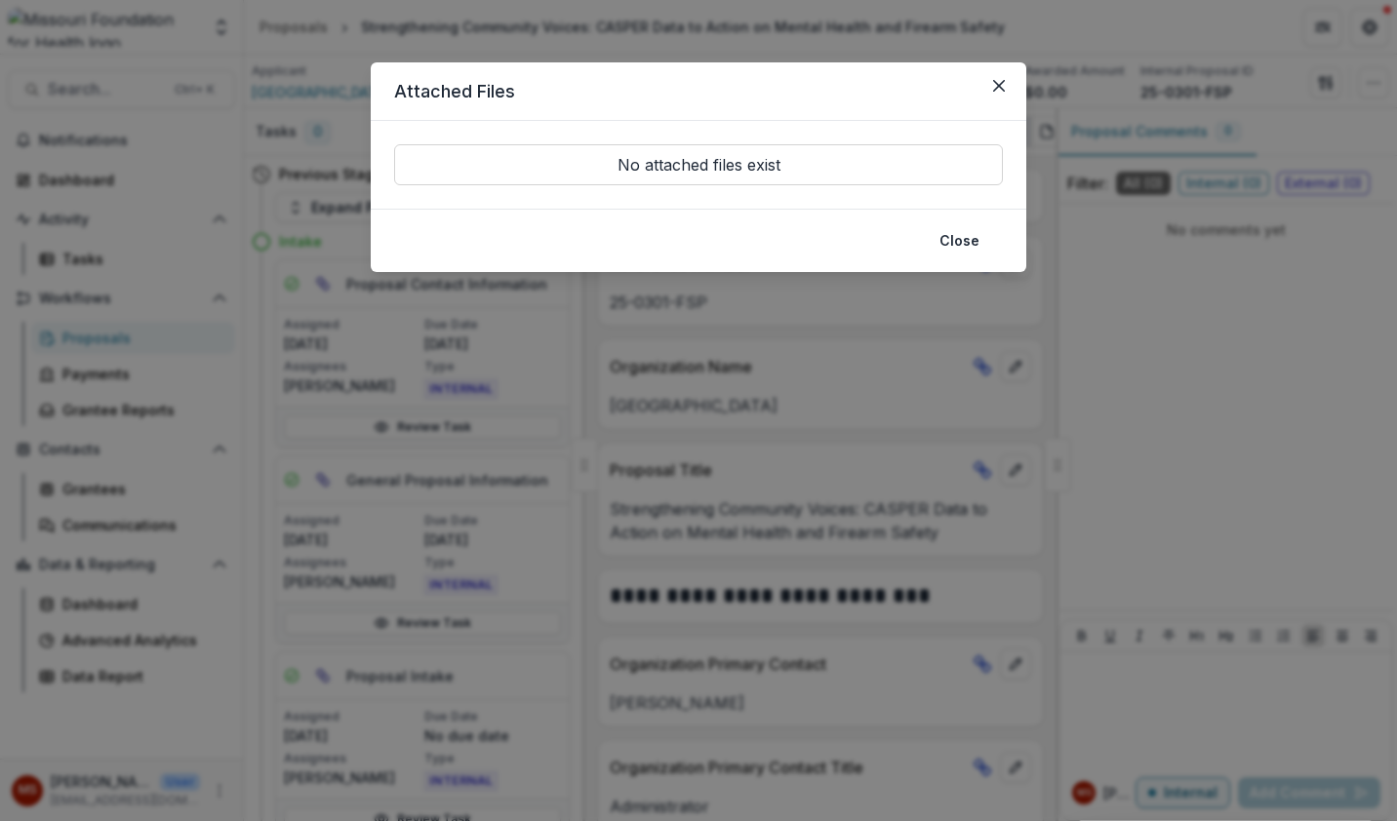
click at [961, 256] on button "Close" at bounding box center [958, 240] width 63 height 31
